Goal: Task Accomplishment & Management: Complete application form

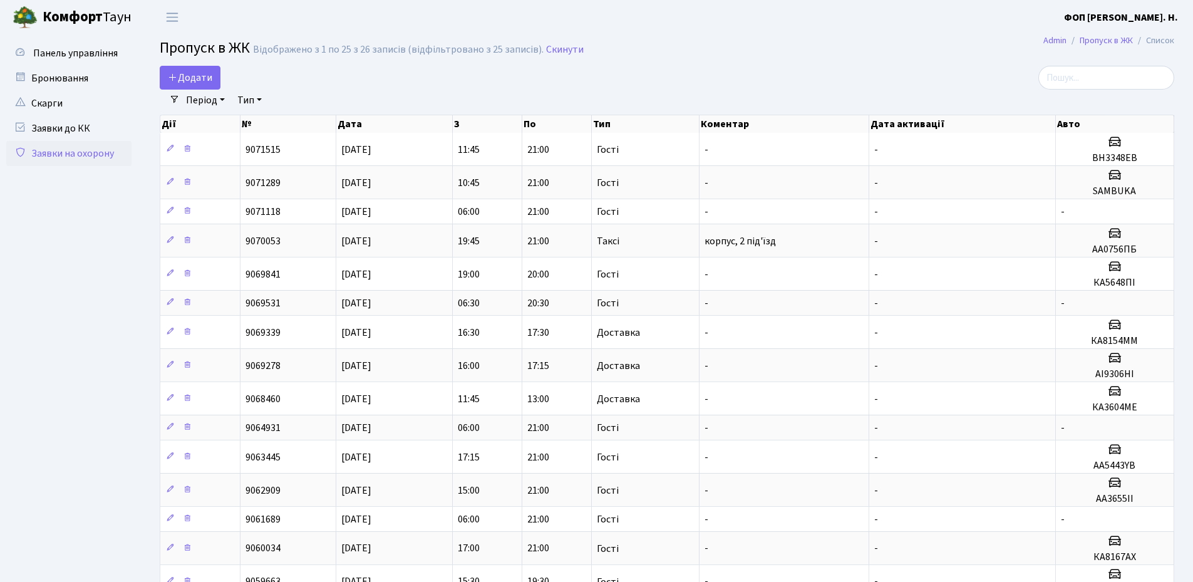
select select "25"
click at [1083, 80] on input "search" at bounding box center [1106, 78] width 136 height 24
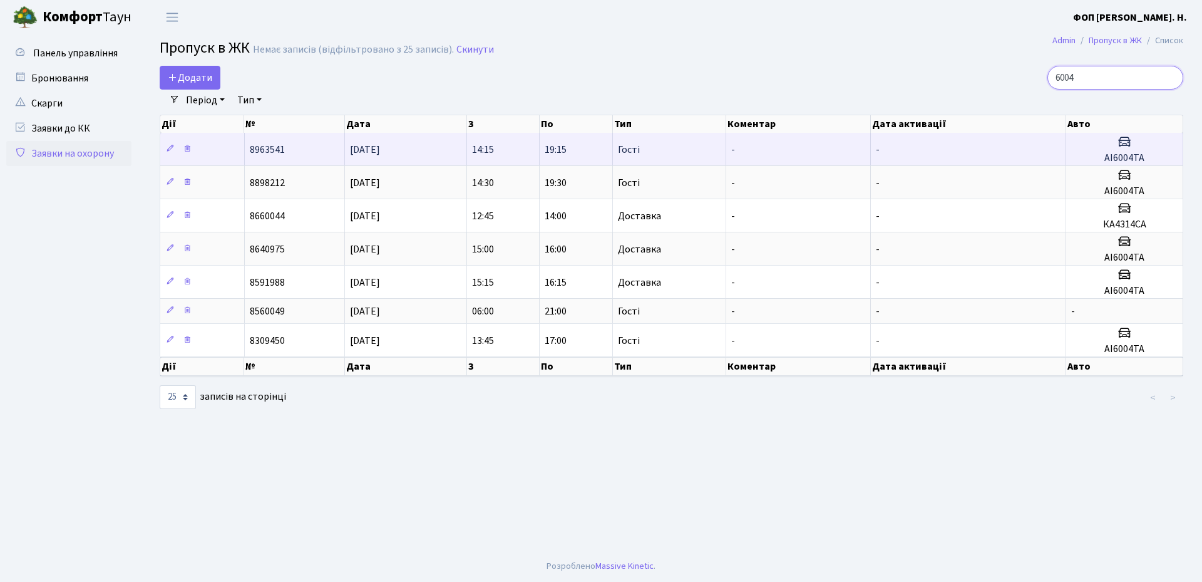
type input "6004"
drag, startPoint x: 1140, startPoint y: 158, endPoint x: 1106, endPoint y: 159, distance: 33.8
click at [1106, 159] on h5 "АІ6004ТА" at bounding box center [1124, 158] width 106 height 12
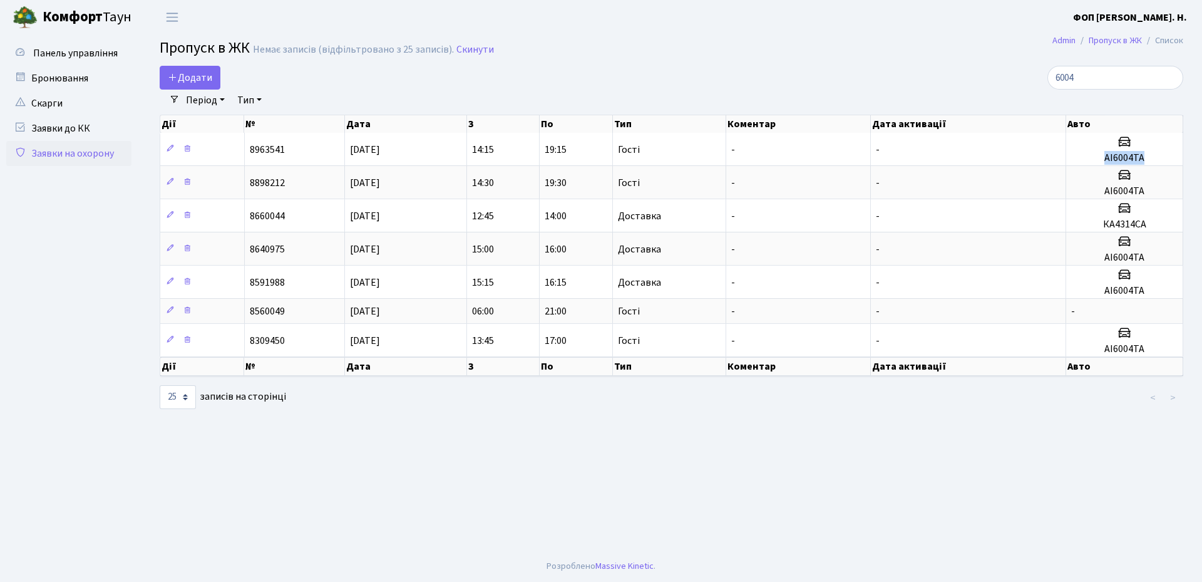
copy h5 "АІ6004ТА"
click at [1173, 78] on input "6004" at bounding box center [1116, 78] width 136 height 24
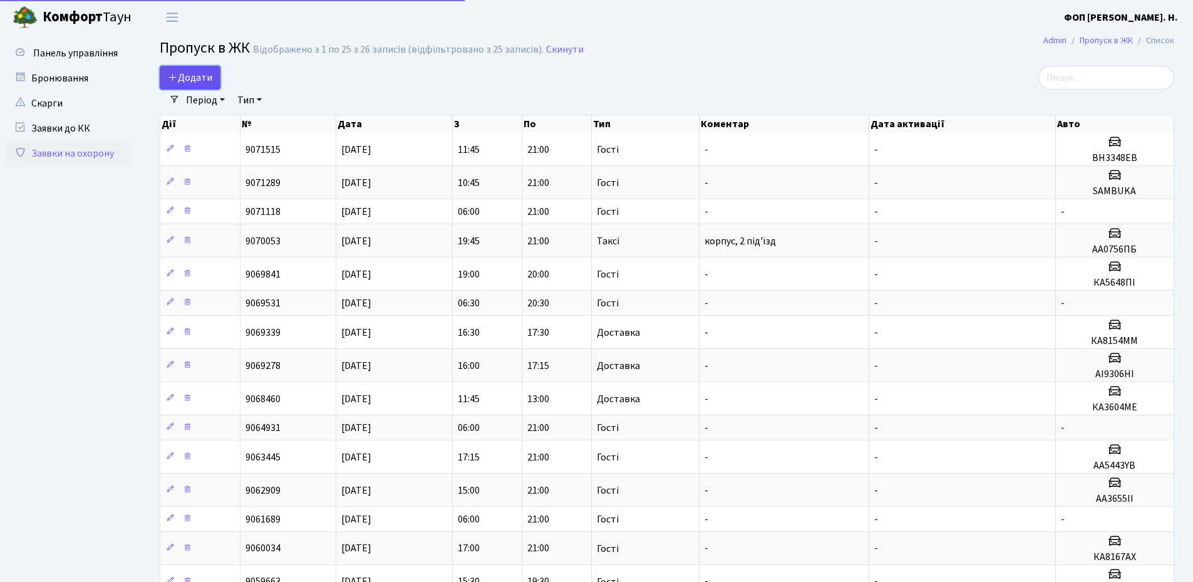
click at [195, 75] on span "Додати" at bounding box center [190, 78] width 44 height 14
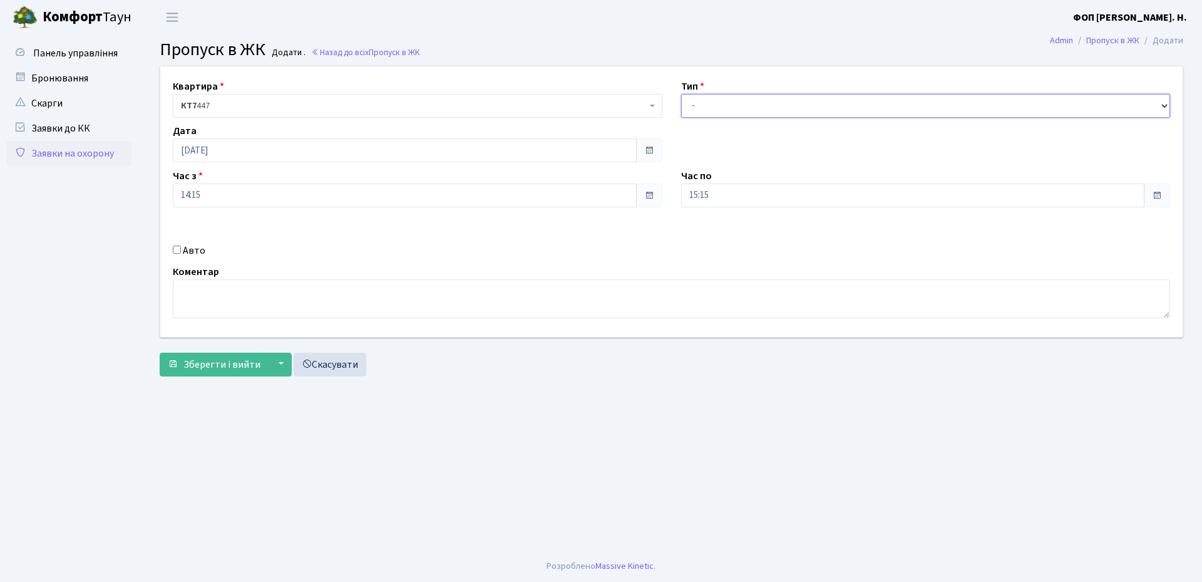
drag, startPoint x: 797, startPoint y: 105, endPoint x: 791, endPoint y: 114, distance: 10.4
click at [797, 105] on select "- Доставка Таксі Гості Сервіс" at bounding box center [926, 106] width 490 height 24
select select "3"
click at [681, 94] on select "- Доставка Таксі Гості Сервіс" at bounding box center [926, 106] width 490 height 24
click at [746, 198] on input "15:15" at bounding box center [913, 195] width 464 height 24
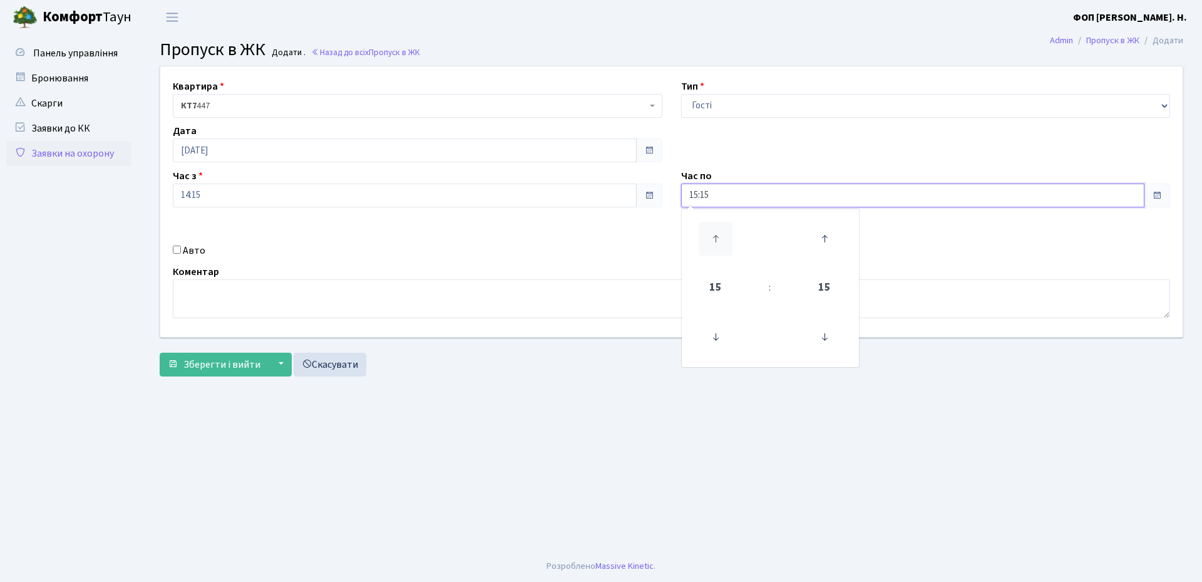
click at [713, 241] on icon at bounding box center [716, 239] width 34 height 34
click at [709, 240] on icon at bounding box center [716, 239] width 34 height 34
click at [715, 239] on icon at bounding box center [716, 239] width 34 height 34
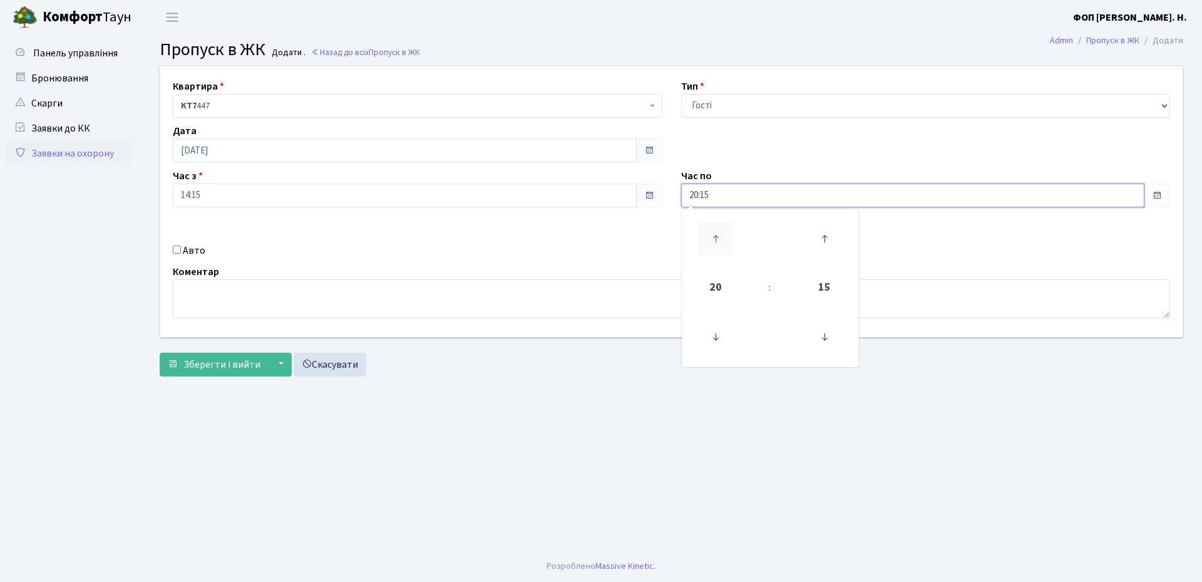
click at [715, 239] on icon at bounding box center [716, 239] width 34 height 34
click at [830, 336] on icon at bounding box center [825, 337] width 34 height 34
click at [821, 237] on icon at bounding box center [825, 239] width 34 height 34
type input "21:00"
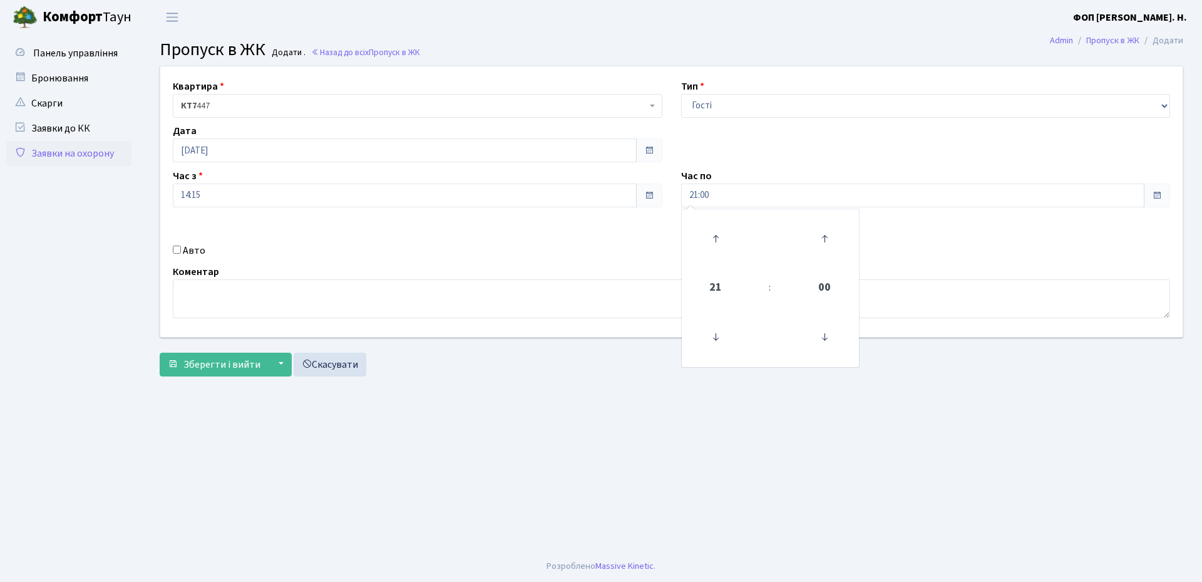
click at [192, 246] on label "Авто" at bounding box center [194, 250] width 23 height 15
click at [181, 246] on input "Авто" at bounding box center [177, 249] width 8 height 8
checkbox input "true"
paste input "АІ6004ТА"
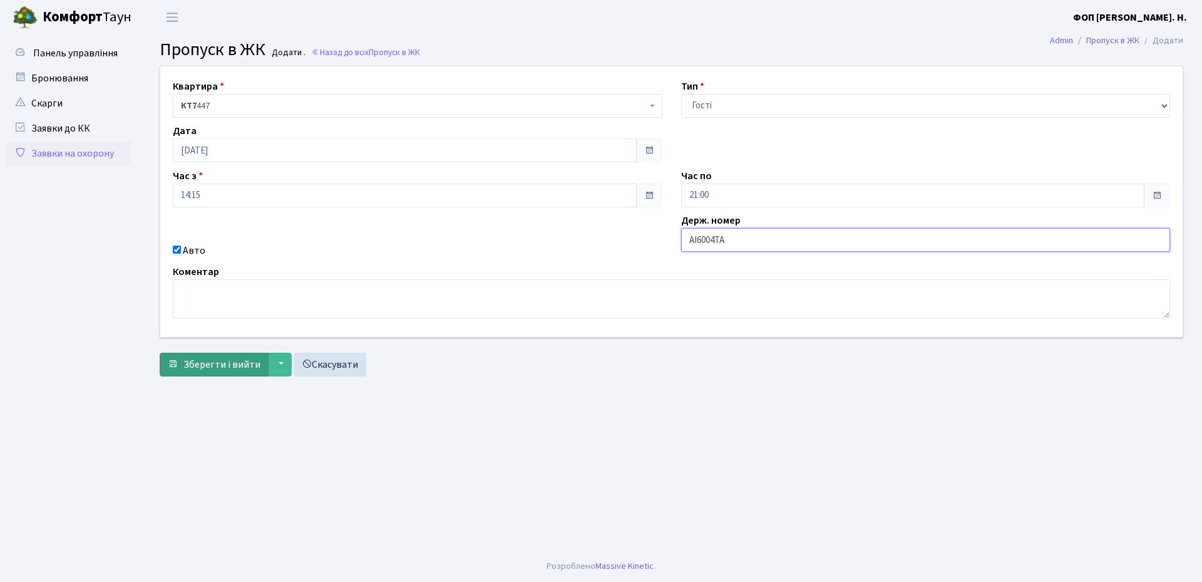
type input "АІ6004ТА"
click at [199, 368] on span "Зберегти і вийти" at bounding box center [221, 365] width 77 height 14
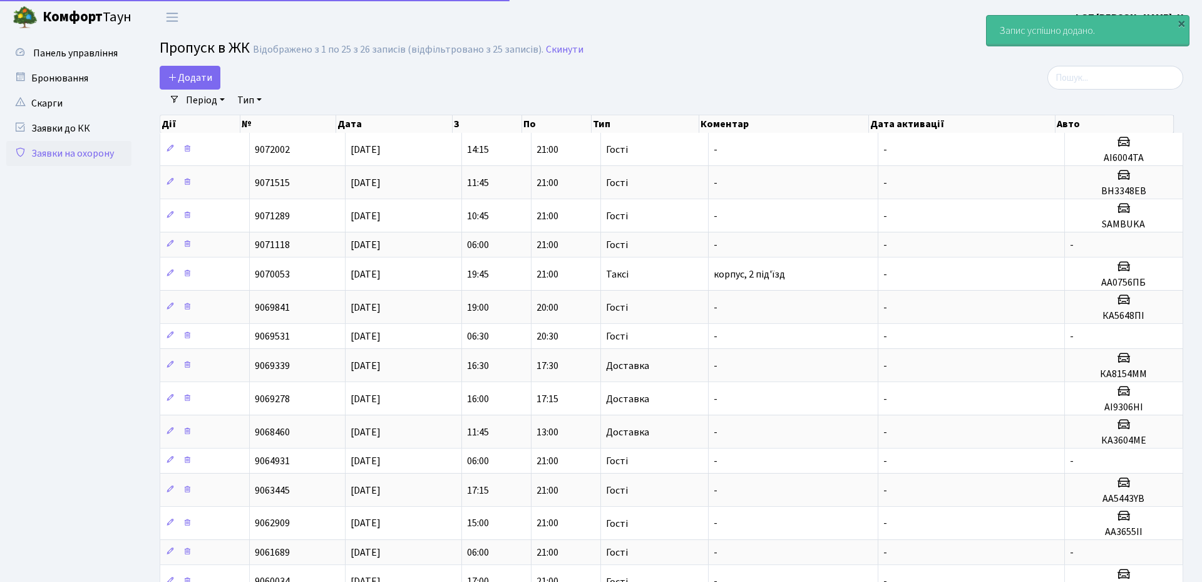
select select "25"
